Goal: Information Seeking & Learning: Learn about a topic

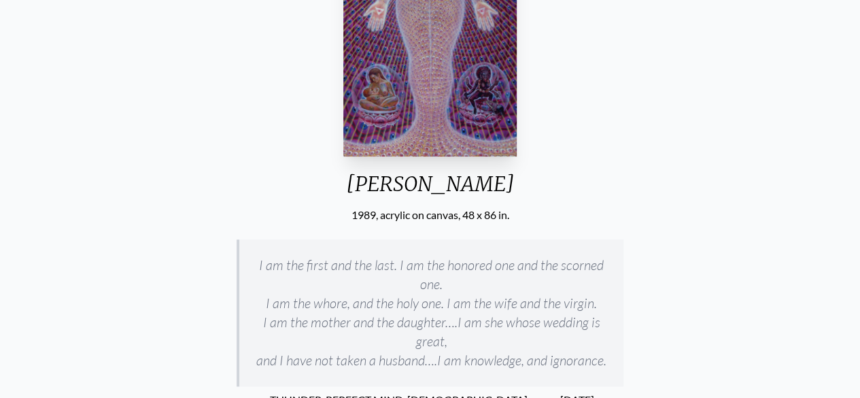
scroll to position [292, 0]
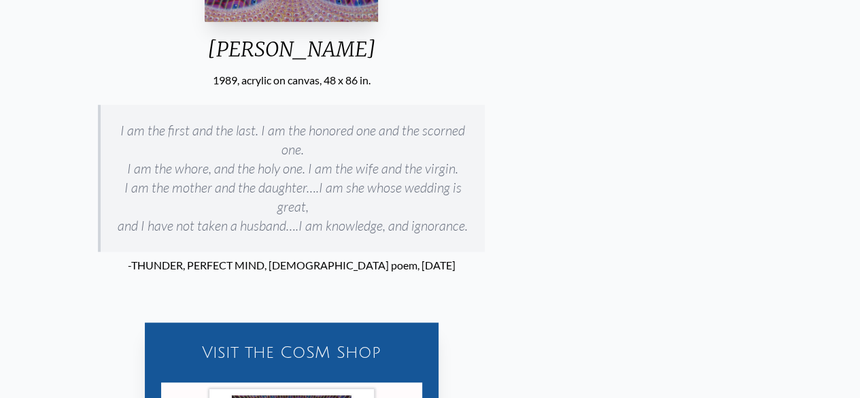
scroll to position [774, 0]
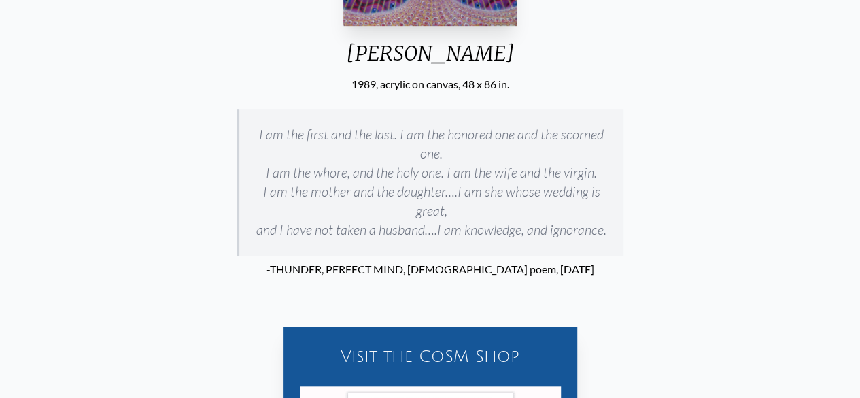
scroll to position [423, 0]
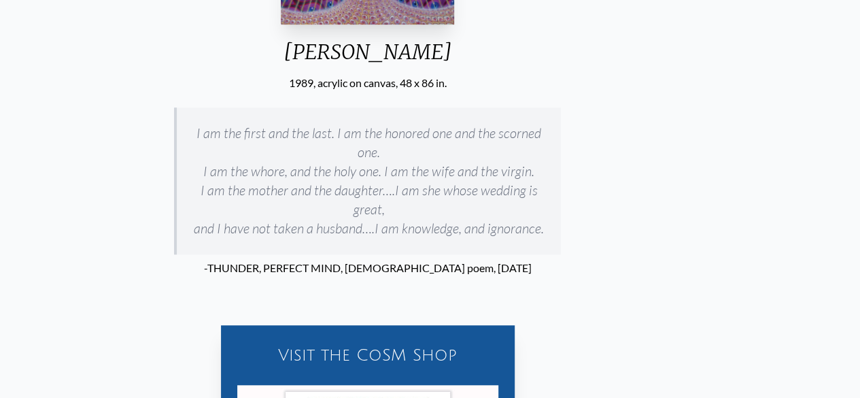
click at [178, 155] on blockquote "I am the first and the last. I am the honored one and the scorned one. I am the…" at bounding box center [367, 180] width 387 height 147
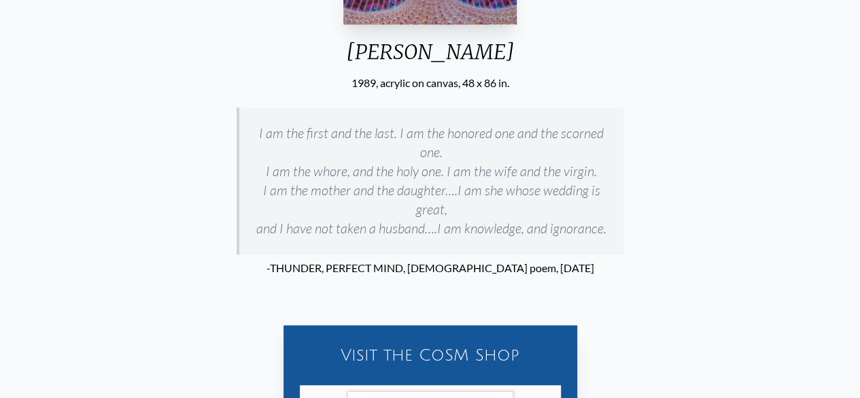
click at [238, 78] on div "Sophia 1989, acrylic on canvas, 48 x 86 in. I am the first and the last. I am t…" at bounding box center [430, 200] width 838 height 999
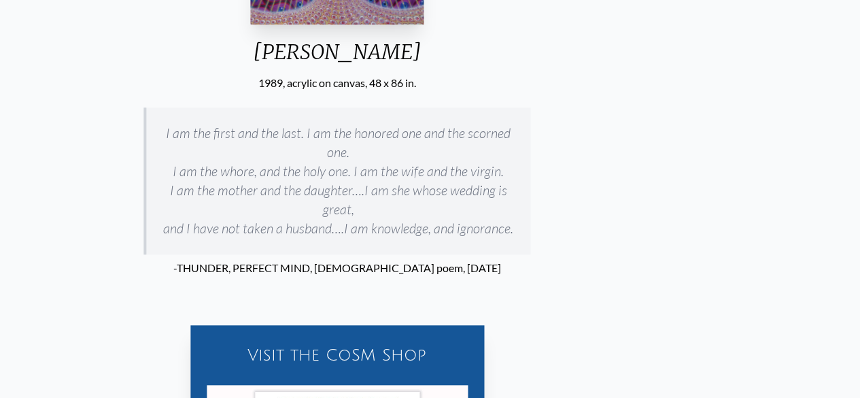
click at [152, 156] on div "Sophia 1989, acrylic on canvas, 48 x 86 in. I am the first and the last. I am t…" at bounding box center [337, 200] width 838 height 999
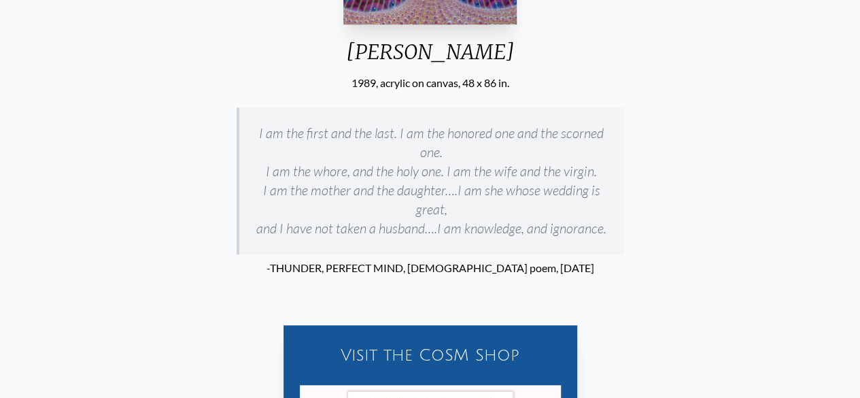
drag, startPoint x: 152, startPoint y: 156, endPoint x: 290, endPoint y: 97, distance: 150.2
